Goal: Transaction & Acquisition: Purchase product/service

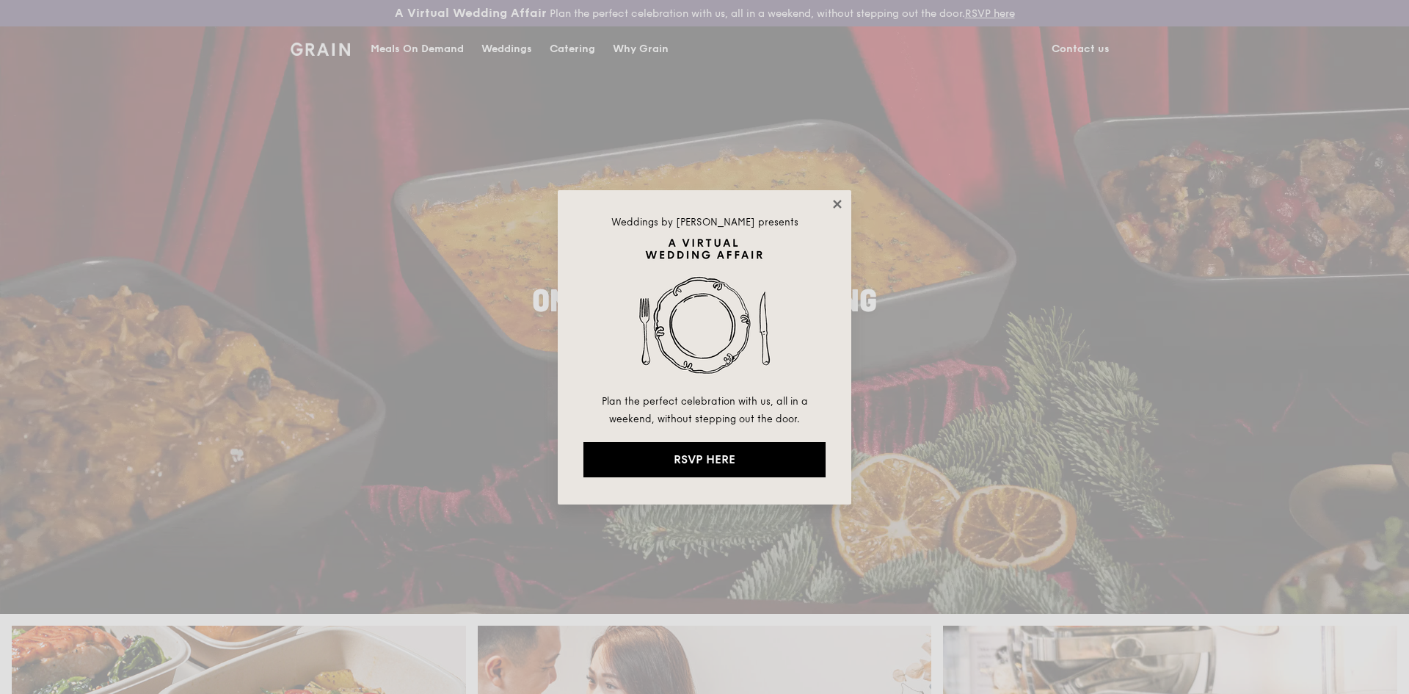
click at [837, 204] on icon at bounding box center [837, 204] width 8 height 8
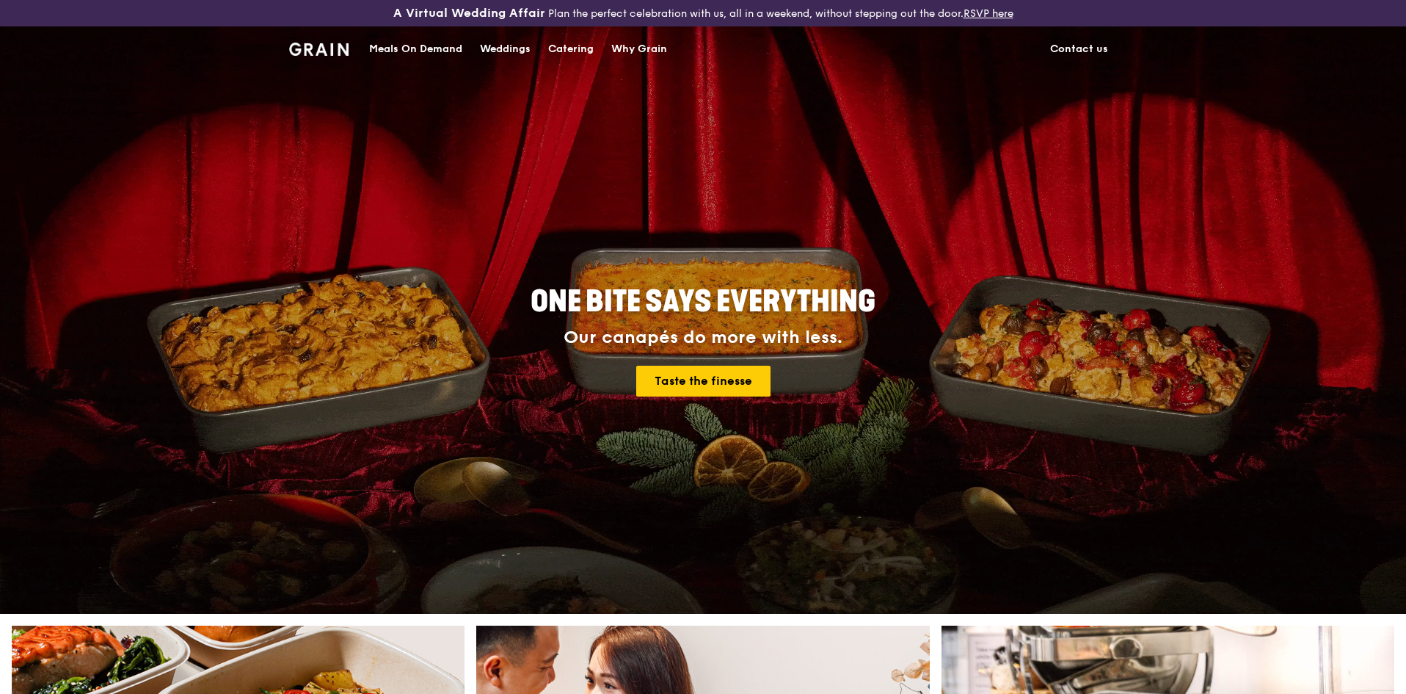
click at [399, 45] on div "Meals On Demand" at bounding box center [415, 49] width 93 height 44
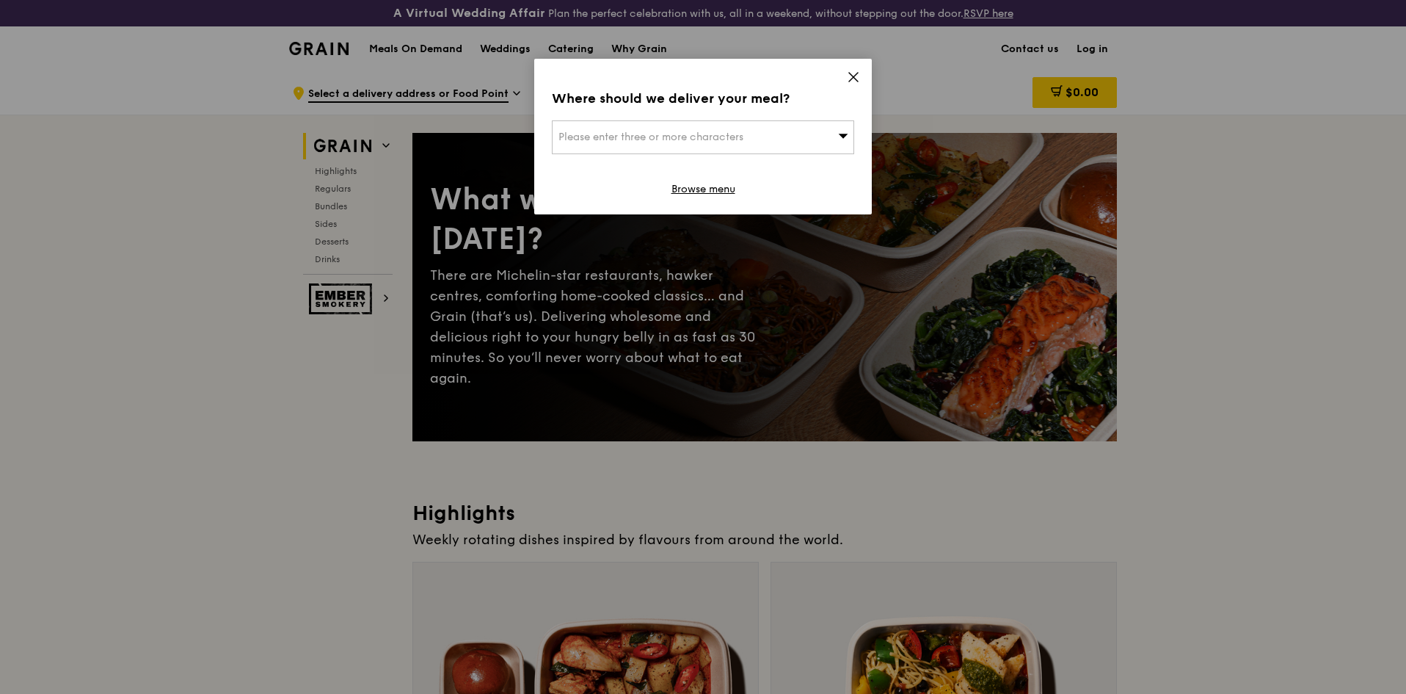
click at [680, 135] on span "Please enter three or more characters" at bounding box center [651, 137] width 185 height 12
click at [680, 135] on input "search" at bounding box center [703, 137] width 301 height 32
click at [853, 73] on icon at bounding box center [853, 76] width 13 height 13
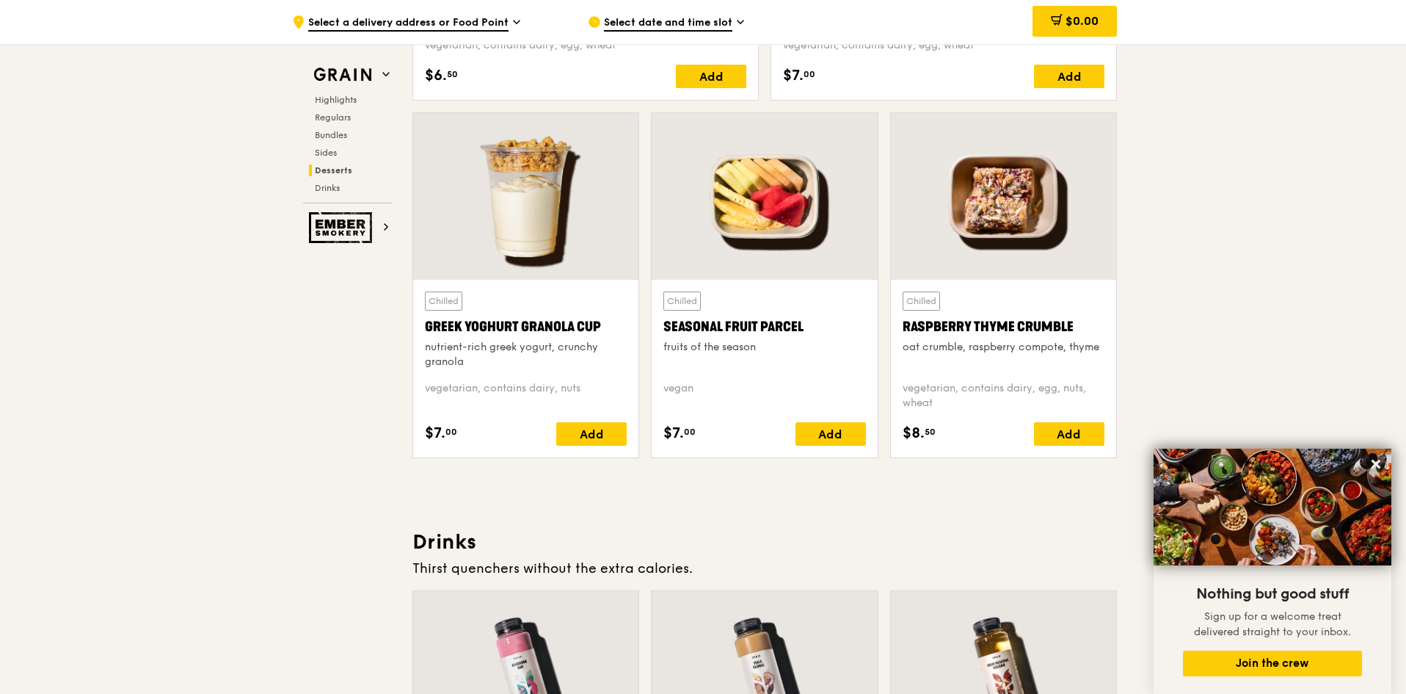
scroll to position [4823, 0]
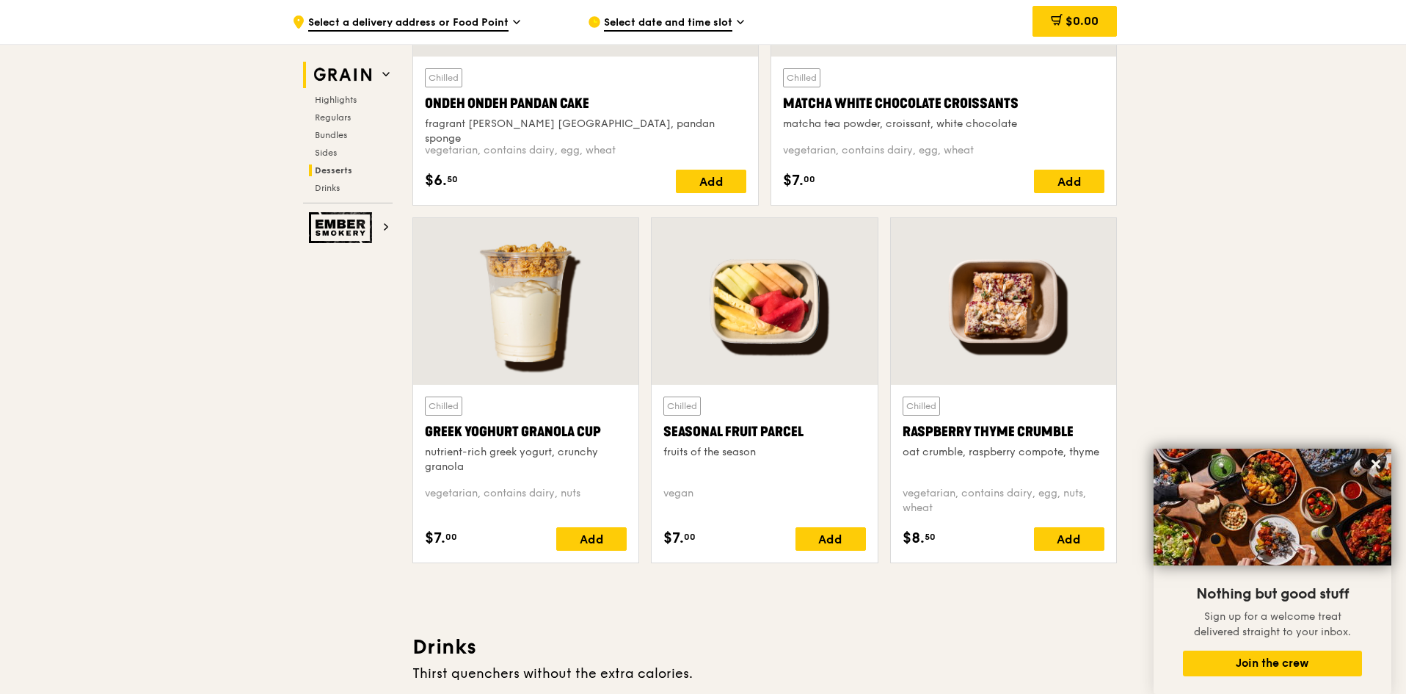
click at [343, 67] on img at bounding box center [343, 75] width 68 height 26
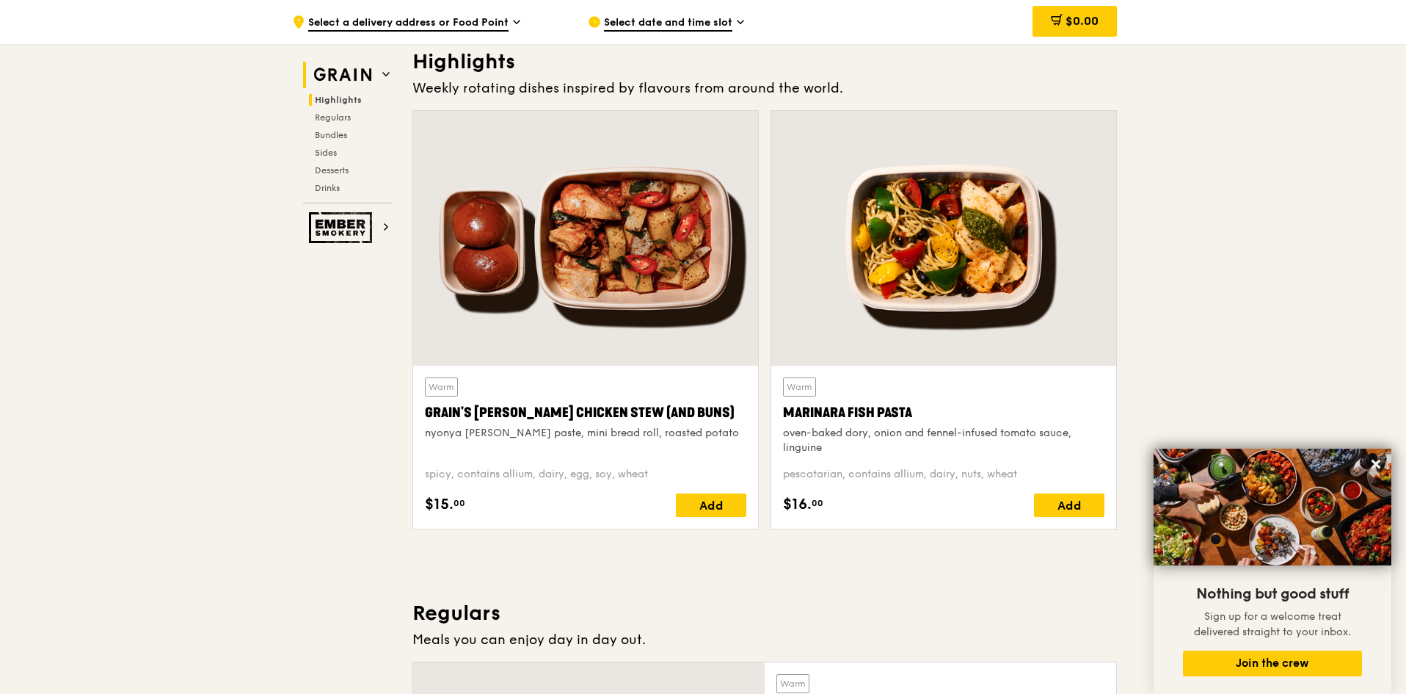
scroll to position [440, 0]
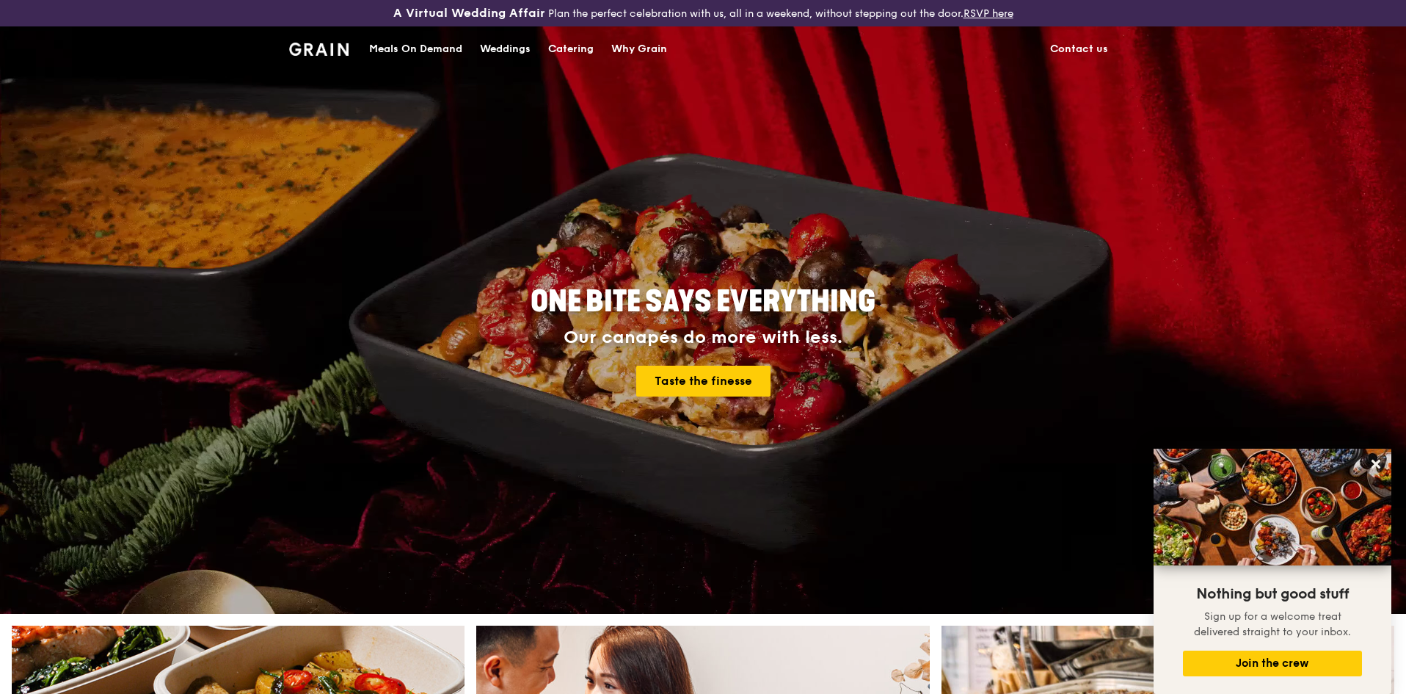
click at [558, 52] on div "Catering" at bounding box center [571, 49] width 46 height 44
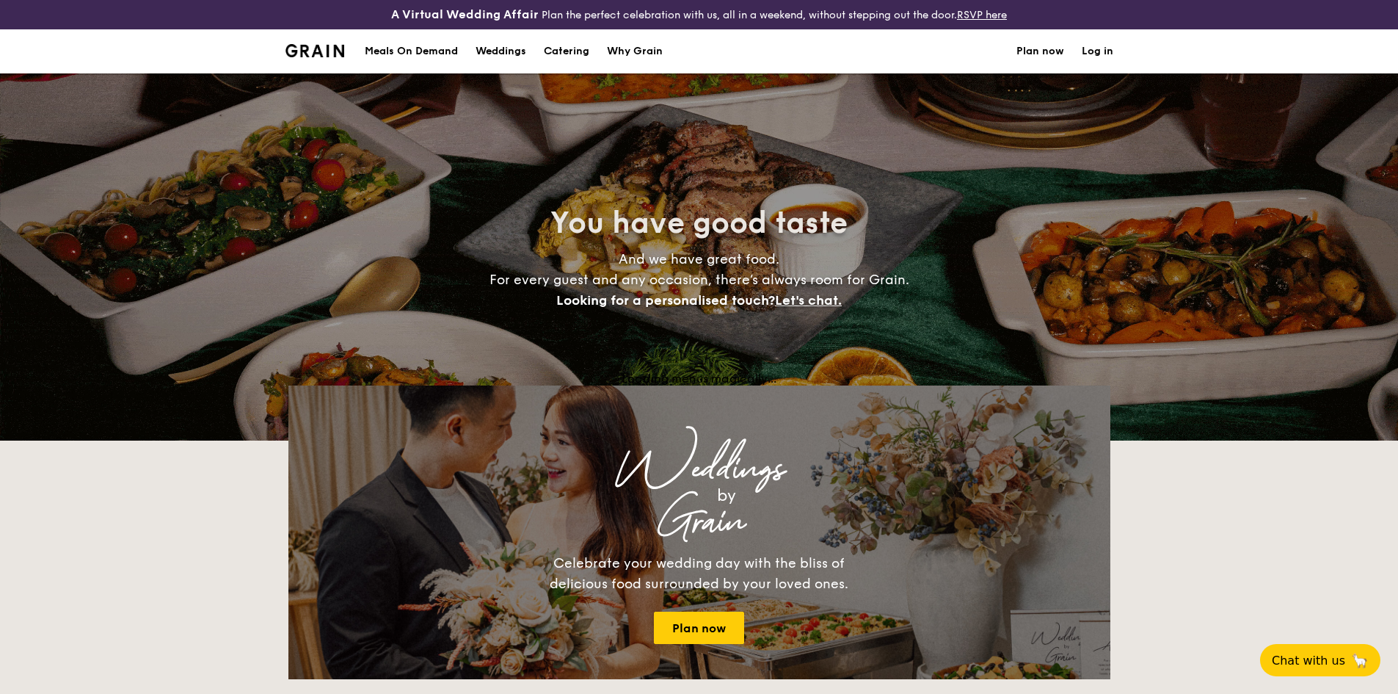
select select
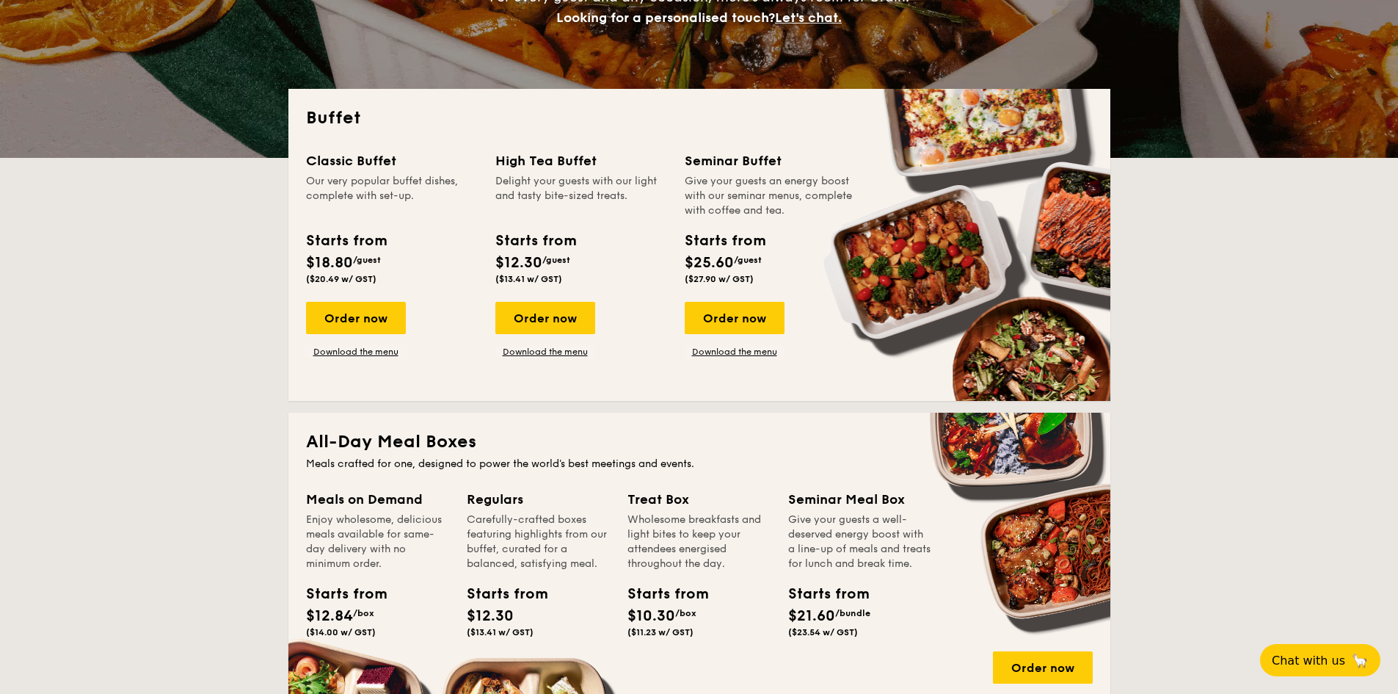
scroll to position [220, 0]
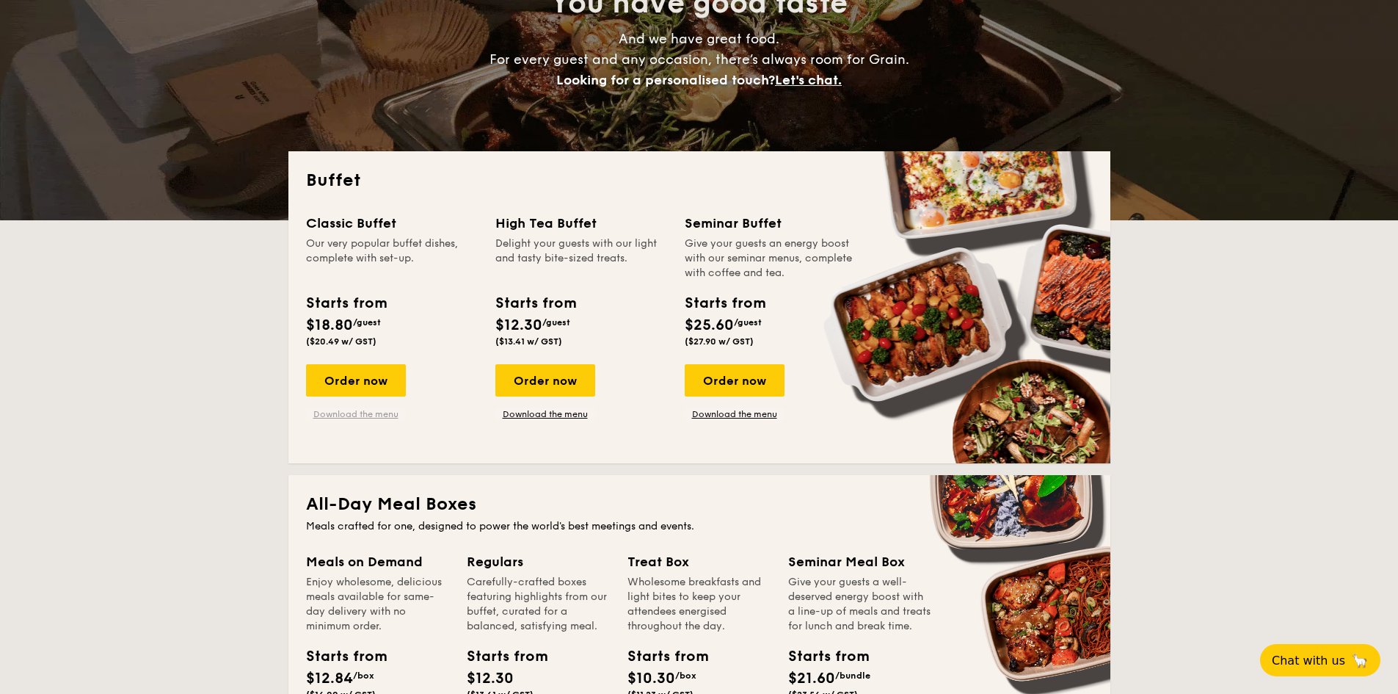
click at [370, 411] on link "Download the menu" at bounding box center [356, 414] width 100 height 12
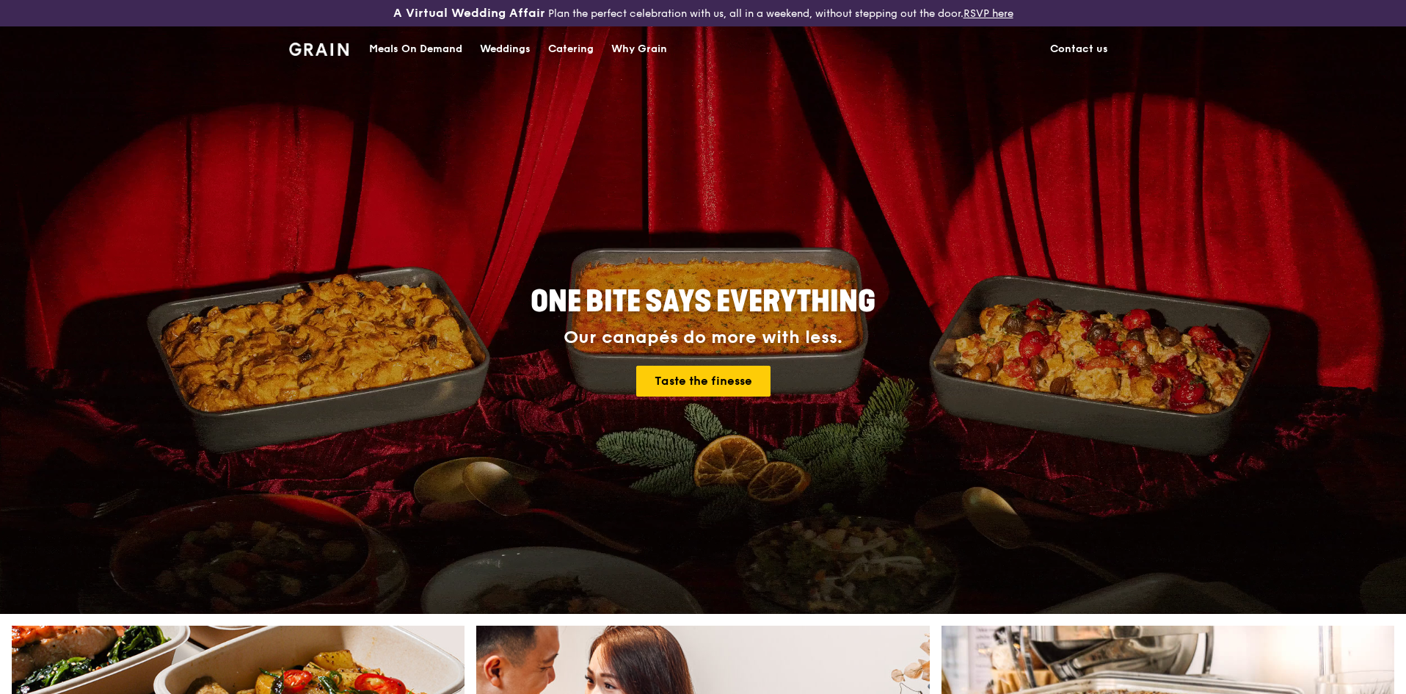
click at [388, 45] on div "Meals On Demand" at bounding box center [415, 49] width 93 height 44
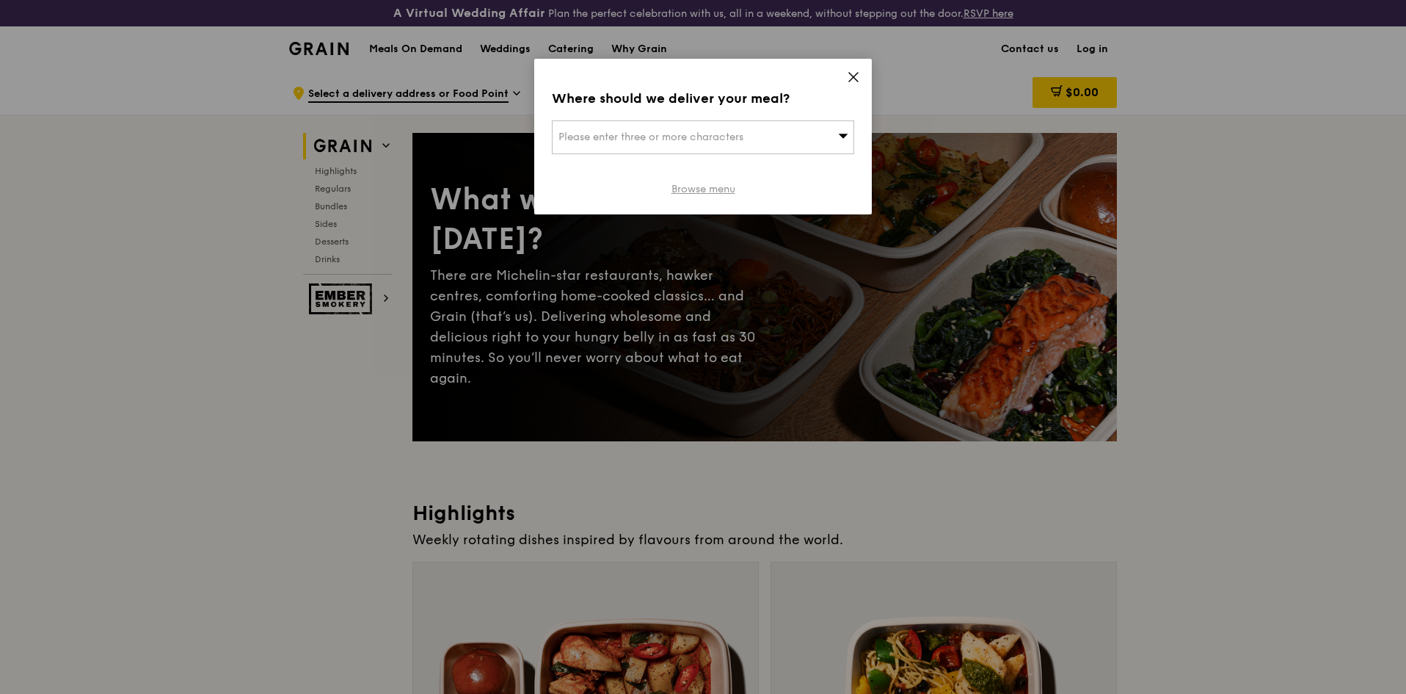
click at [732, 188] on link "Browse menu" at bounding box center [704, 189] width 64 height 15
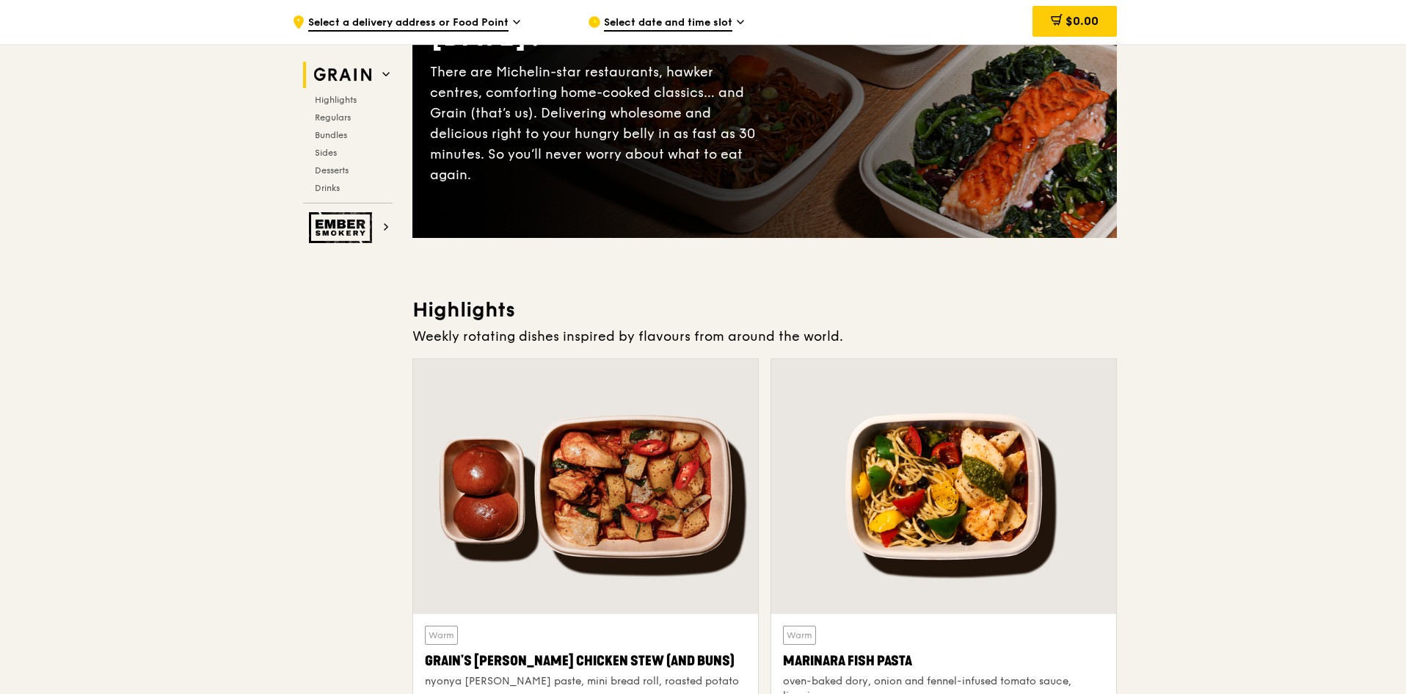
scroll to position [294, 0]
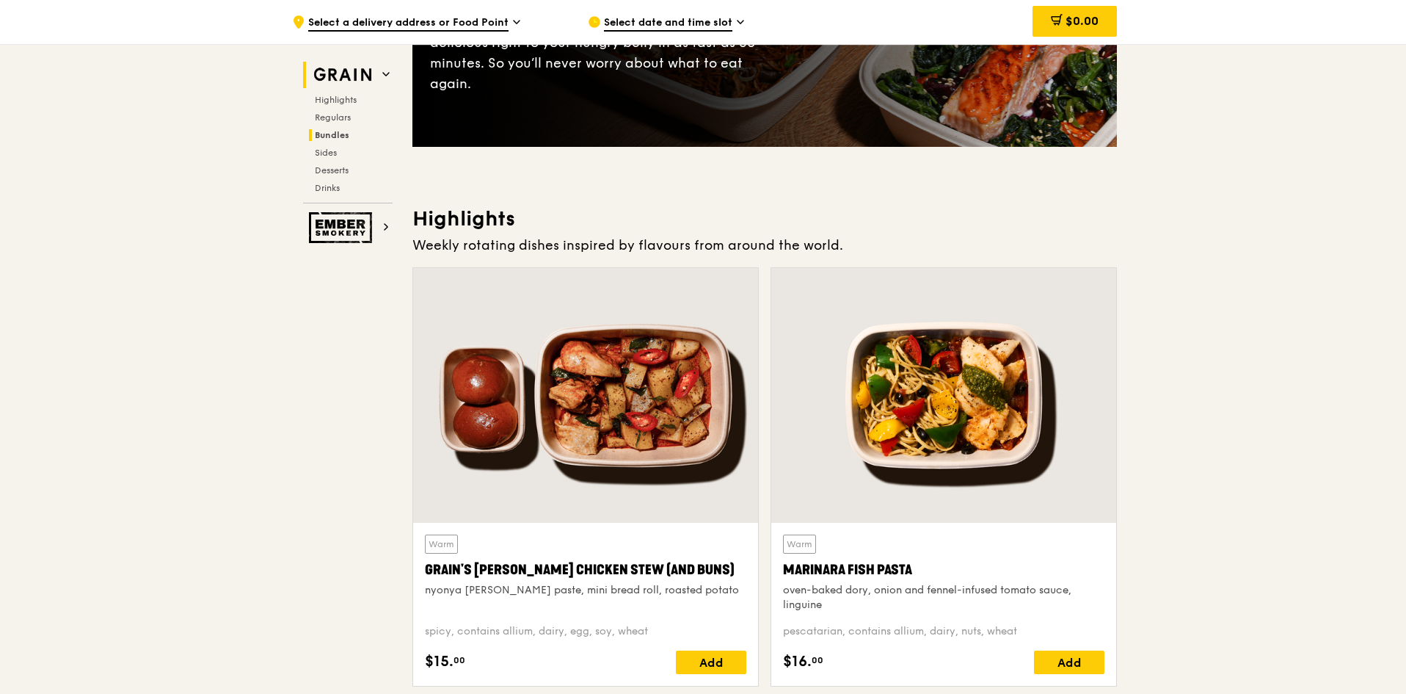
click at [312, 135] on h2 "Bundles" at bounding box center [351, 135] width 84 height 12
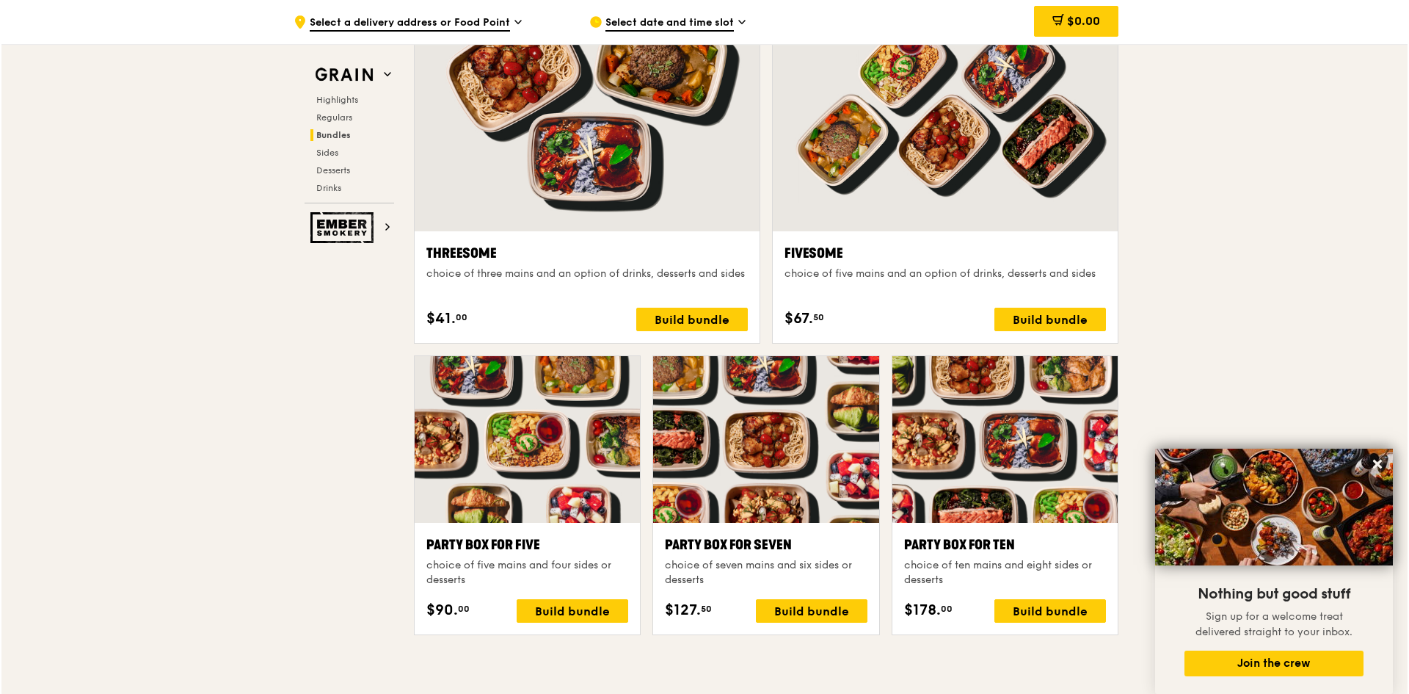
scroll to position [2654, 0]
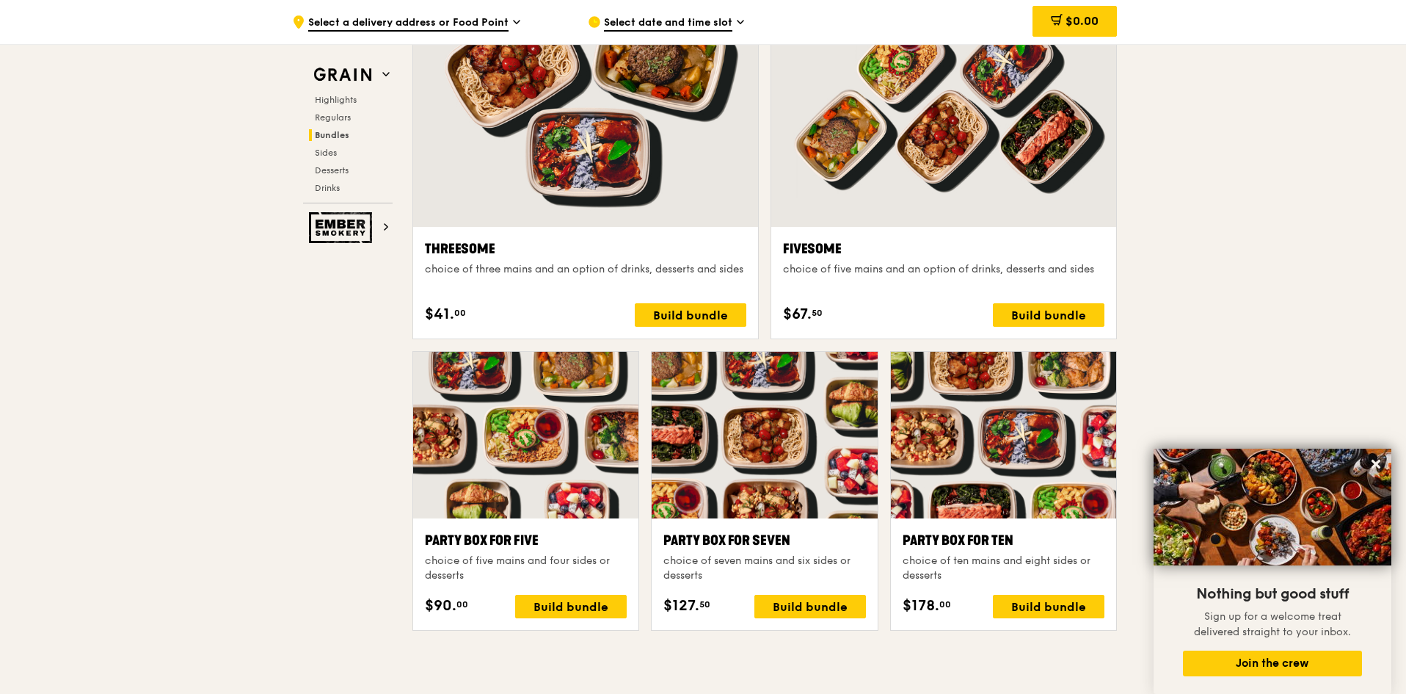
click at [753, 477] on div at bounding box center [764, 435] width 225 height 167
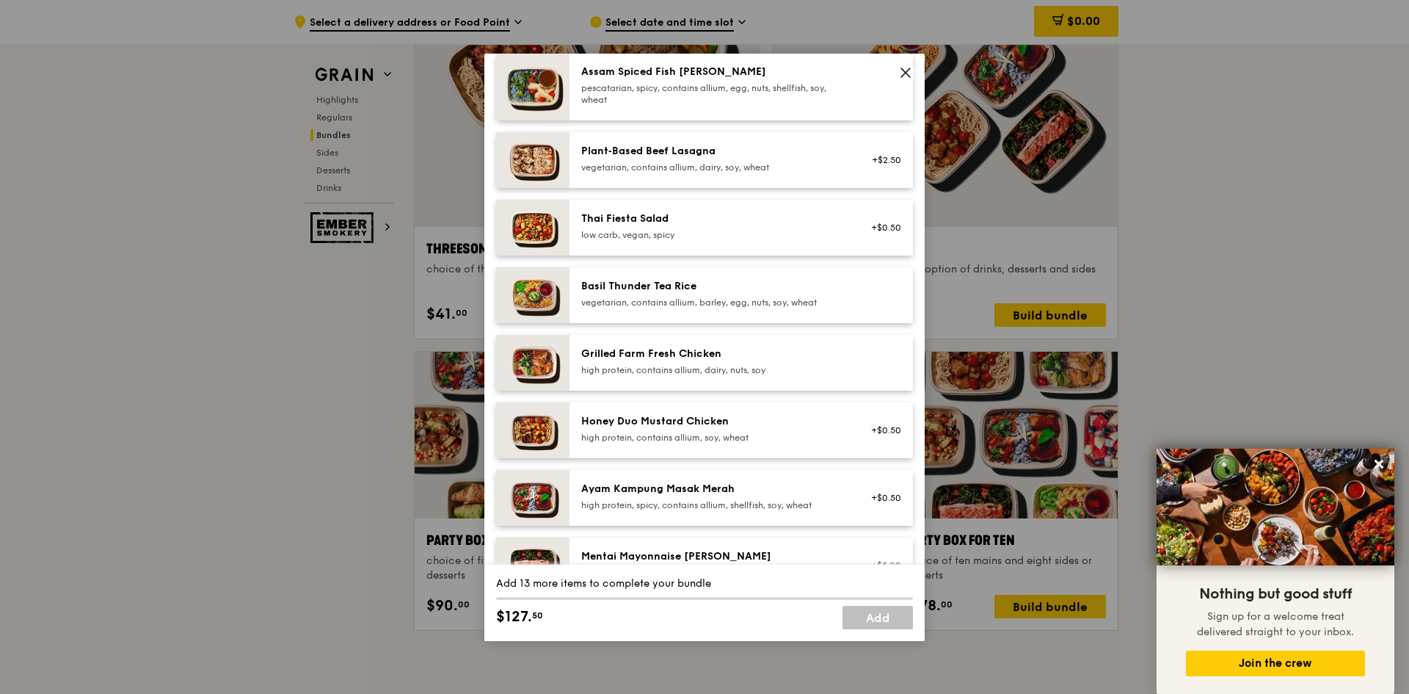
scroll to position [0, 0]
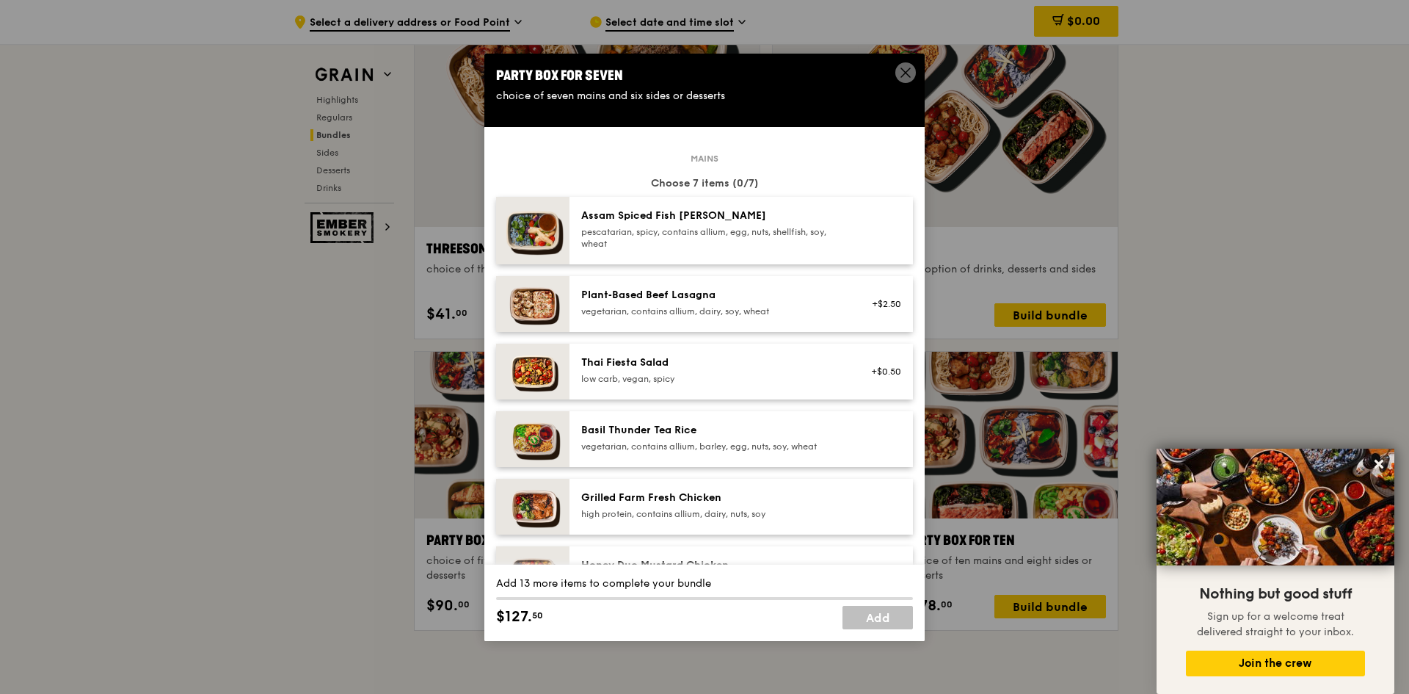
click at [533, 237] on img at bounding box center [532, 231] width 73 height 68
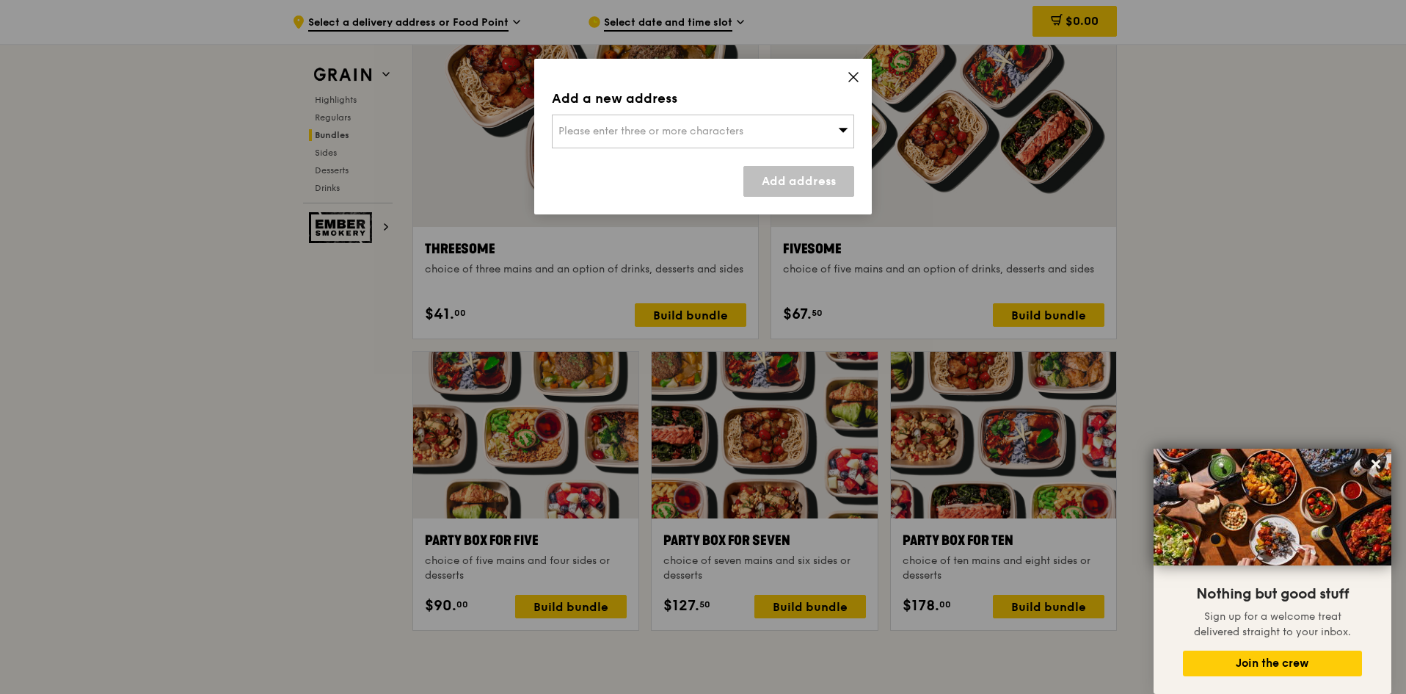
click at [851, 77] on icon at bounding box center [853, 76] width 13 height 13
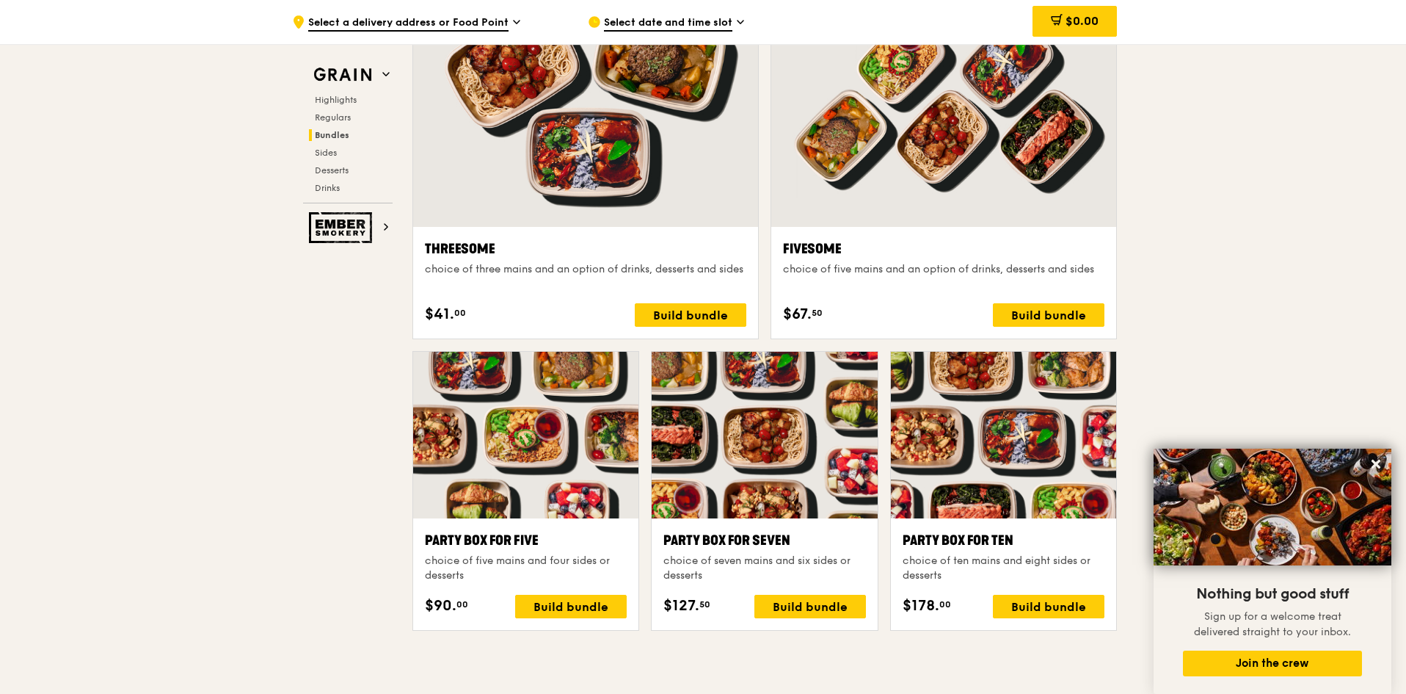
click at [752, 421] on div at bounding box center [764, 435] width 225 height 167
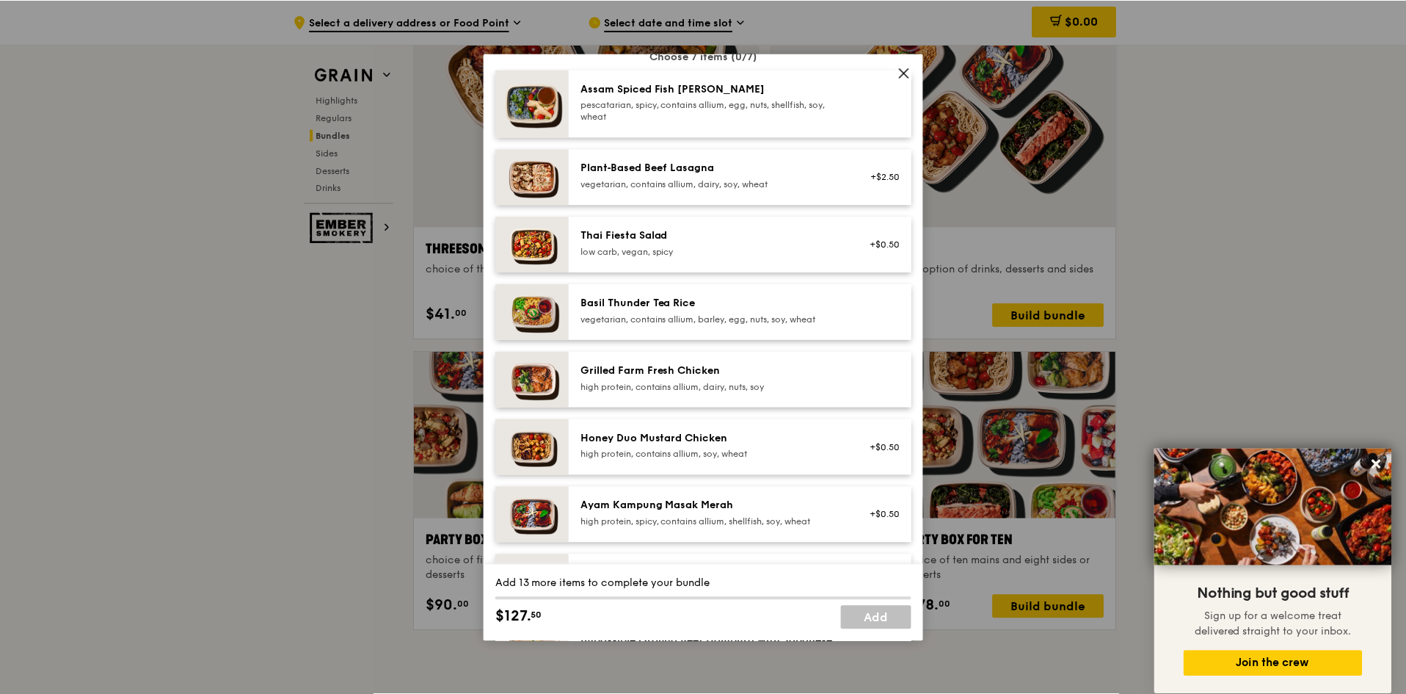
scroll to position [73, 0]
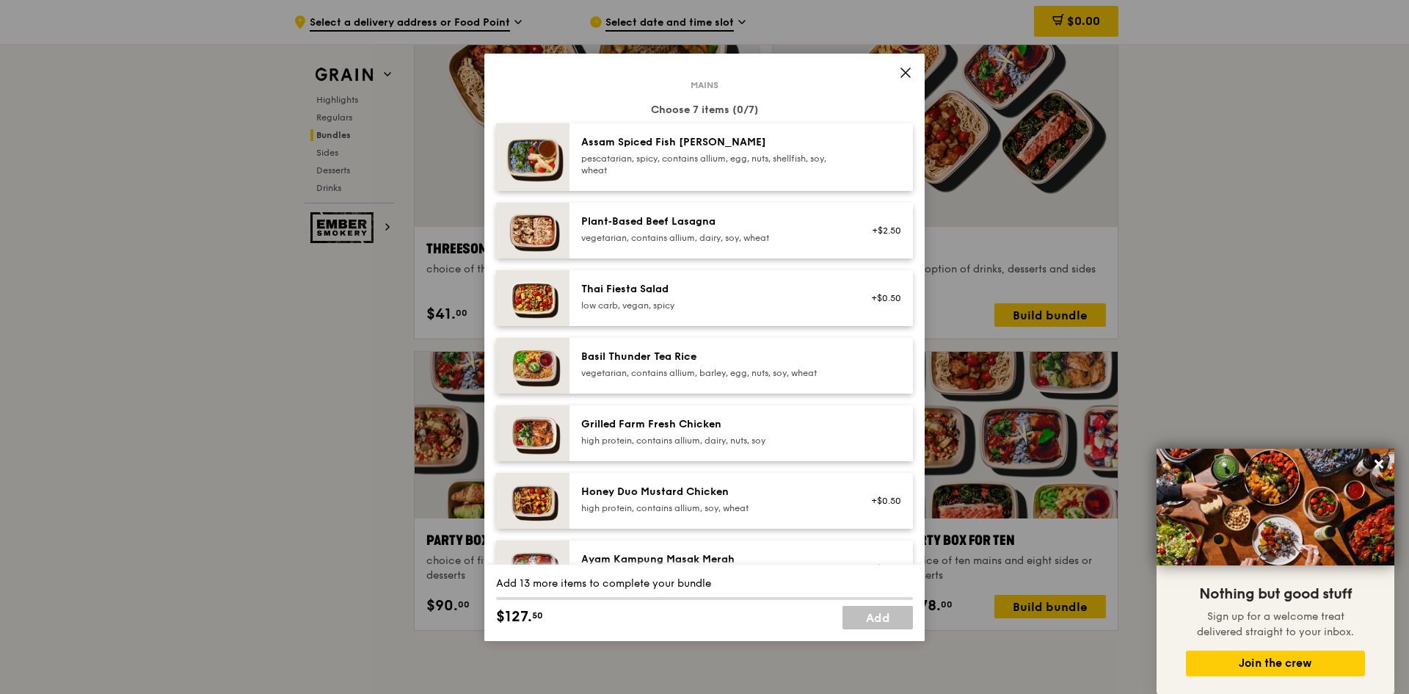
click at [912, 70] on icon at bounding box center [905, 72] width 13 height 13
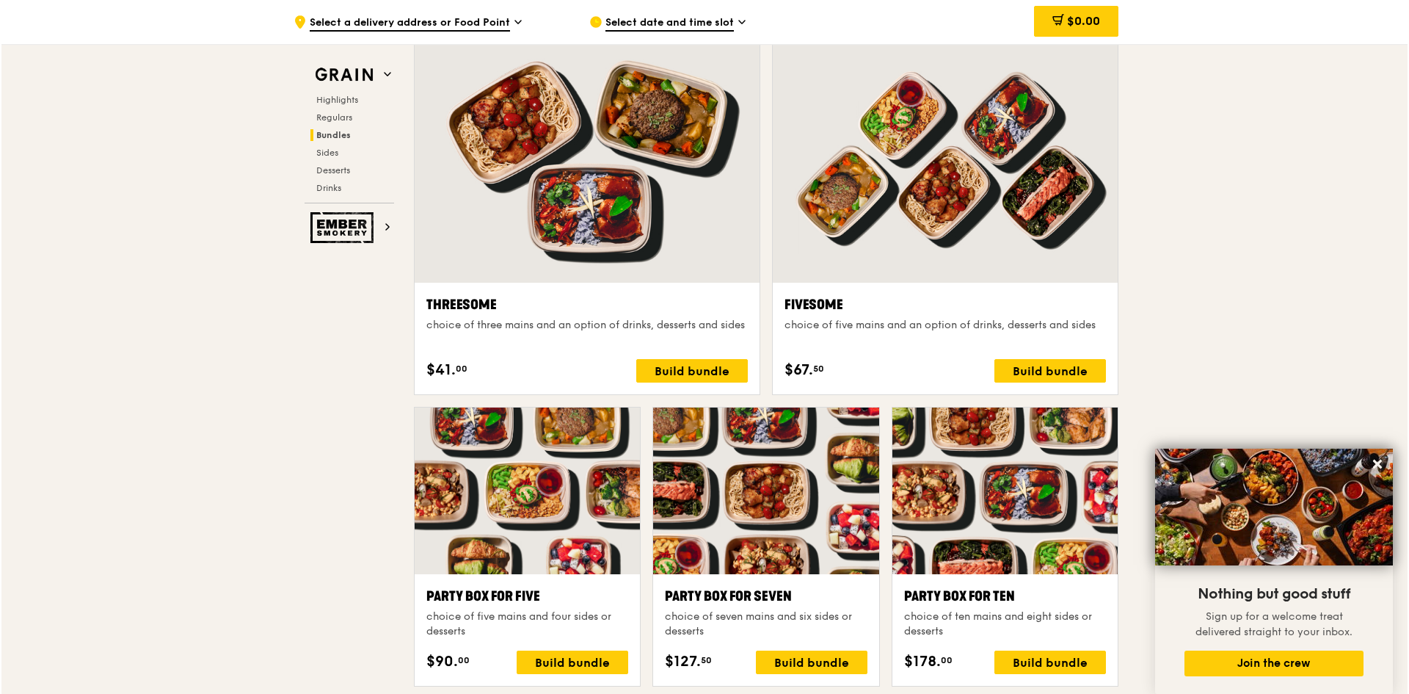
scroll to position [2727, 0]
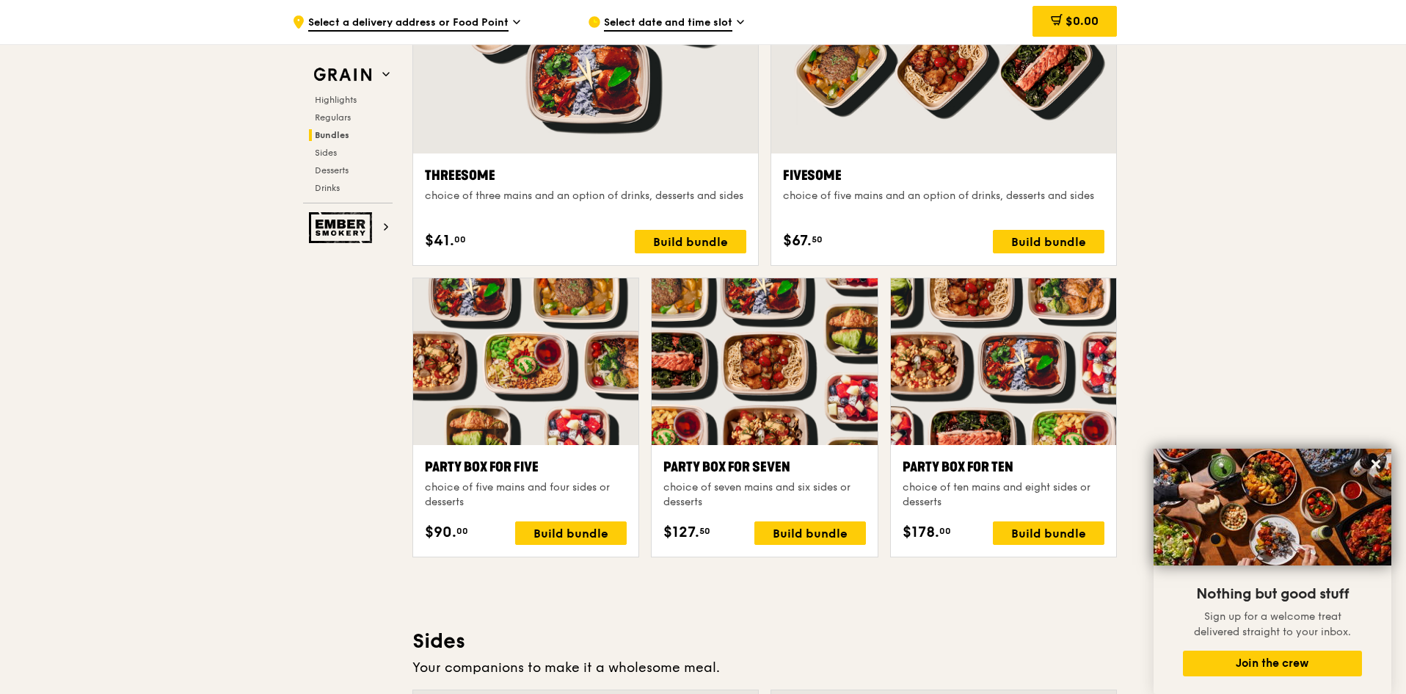
click at [717, 410] on div at bounding box center [764, 361] width 225 height 167
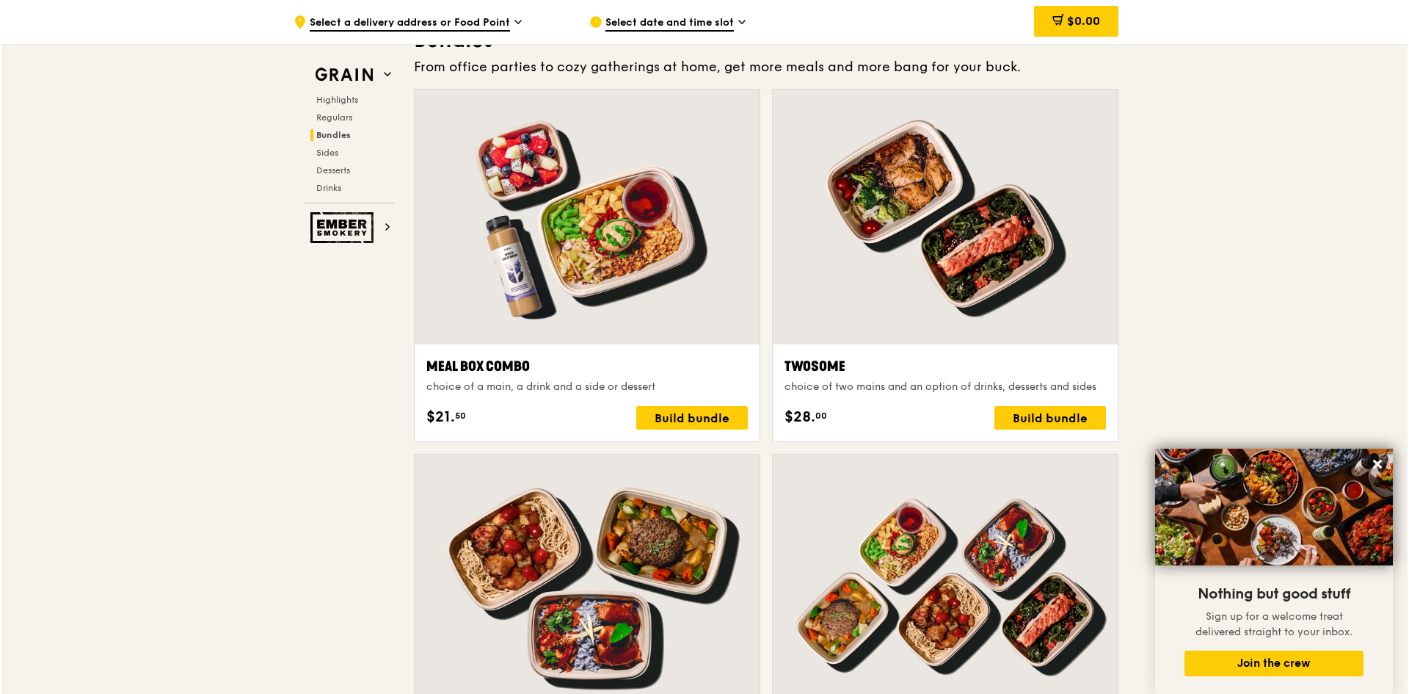
scroll to position [2140, 0]
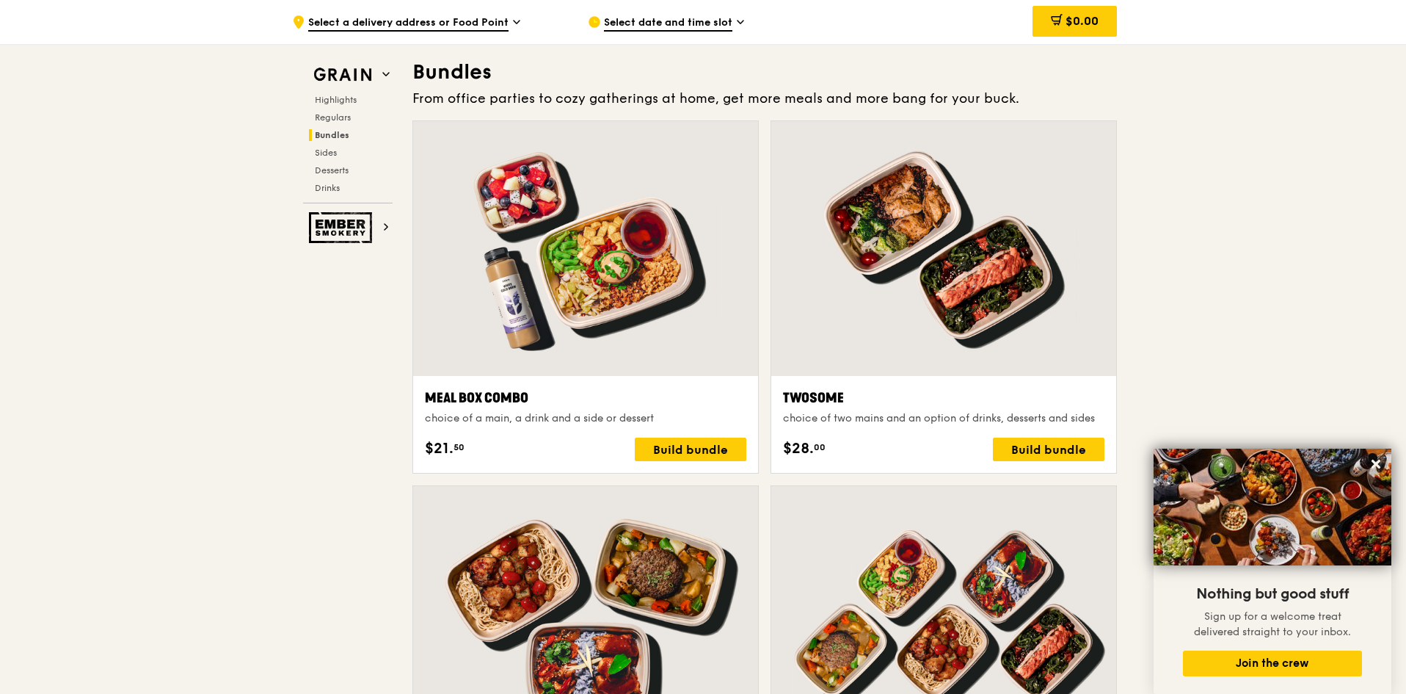
click at [653, 274] on div at bounding box center [585, 248] width 345 height 255
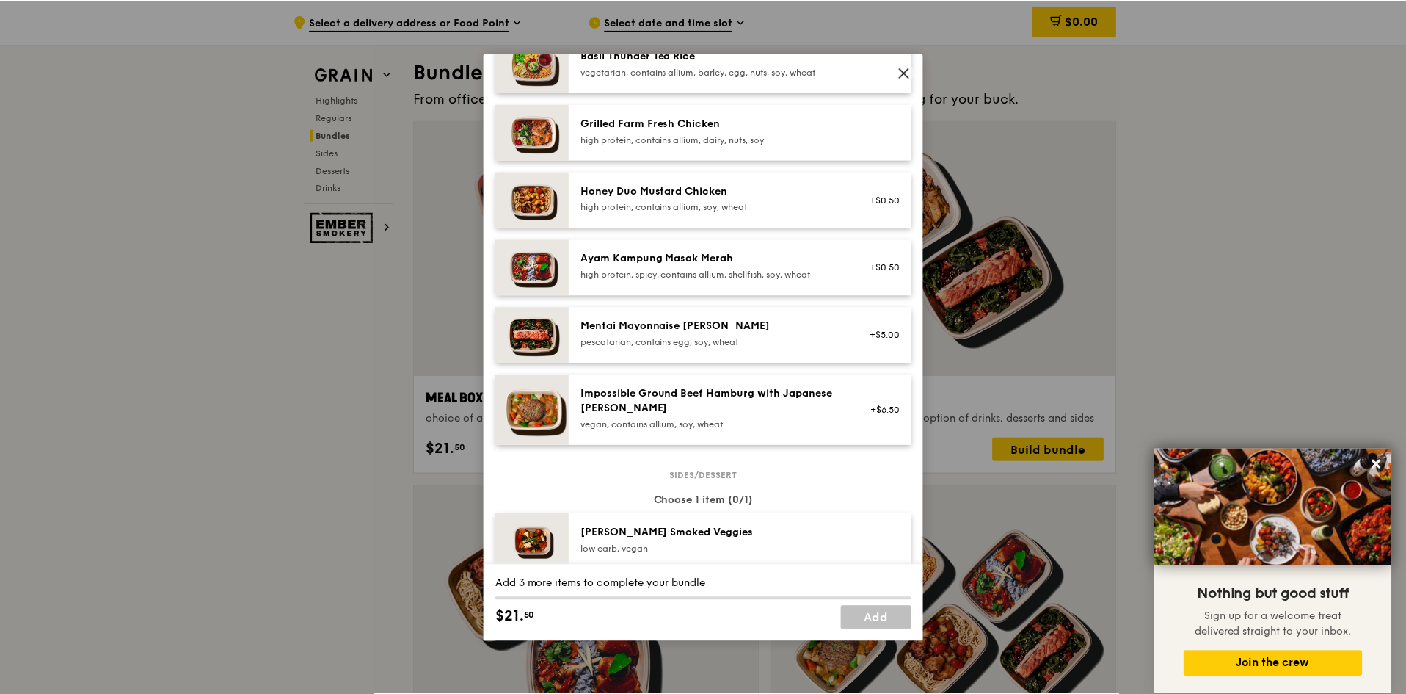
scroll to position [514, 0]
